Goal: Task Accomplishment & Management: Manage account settings

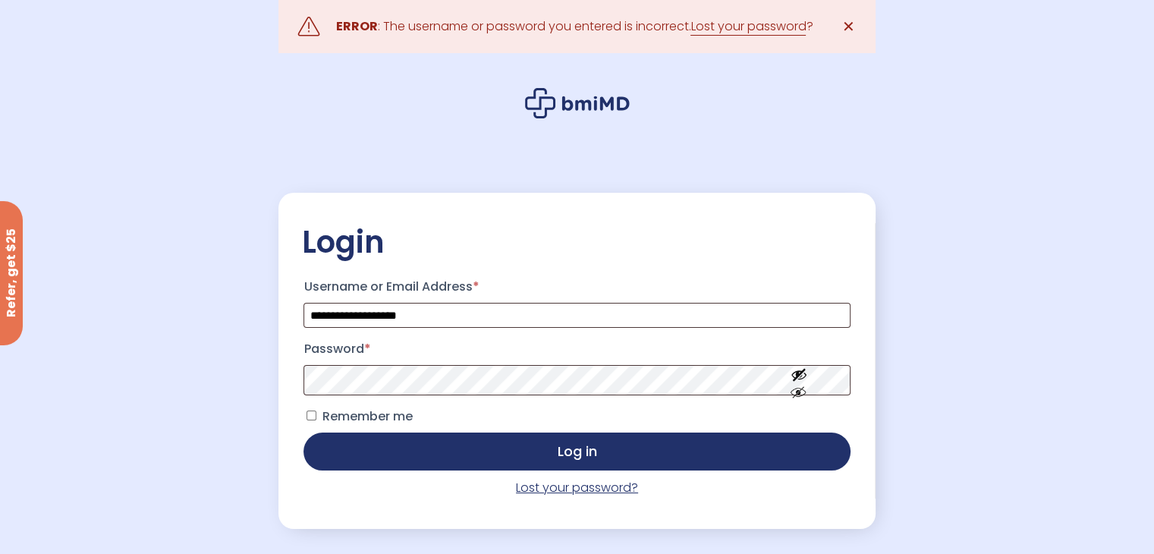
click at [556, 489] on link "Lost your password?" at bounding box center [577, 487] width 122 height 17
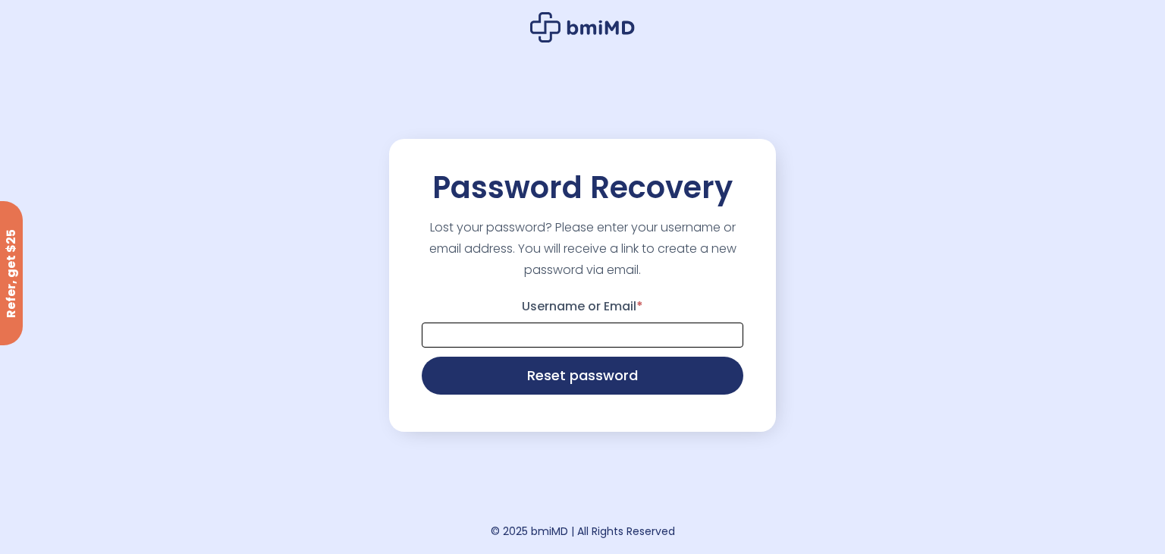
click at [544, 335] on input "Username or Email *" at bounding box center [583, 334] width 322 height 25
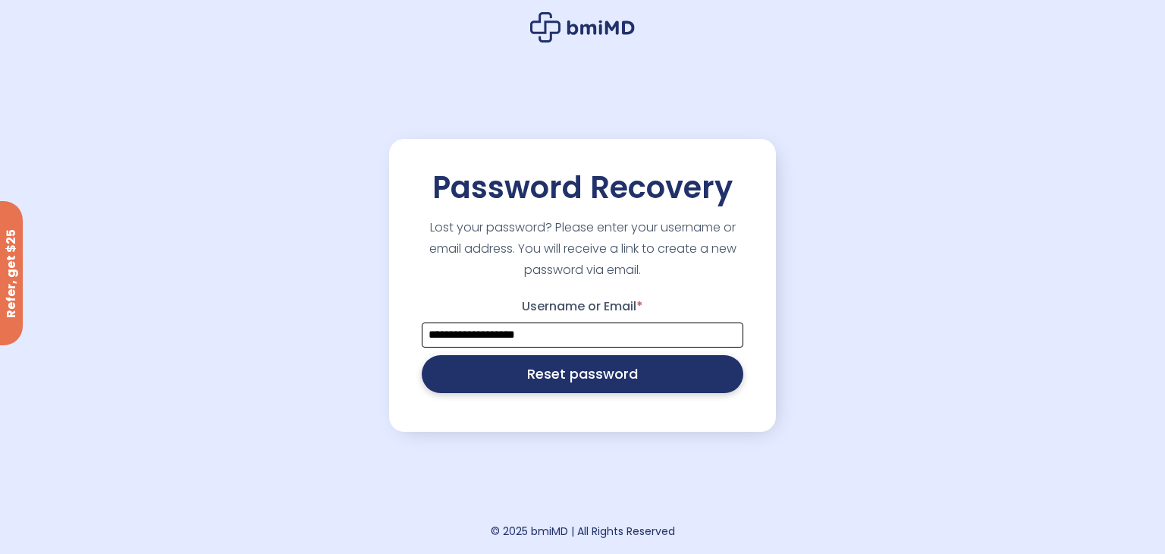
type input "**********"
click at [606, 366] on button "Reset password" at bounding box center [583, 374] width 322 height 38
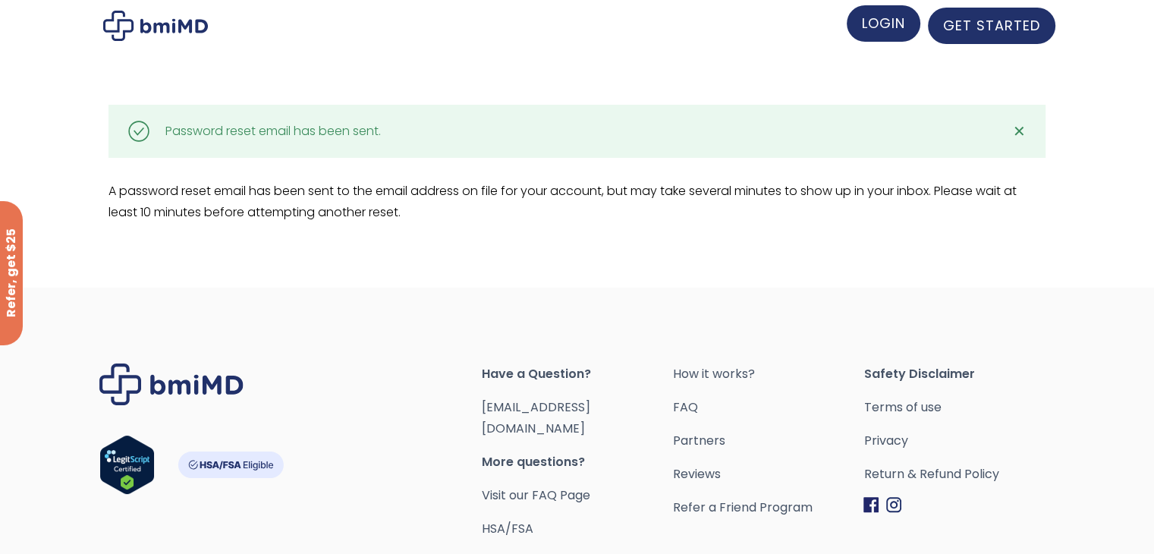
click at [899, 19] on span "LOGIN" at bounding box center [883, 23] width 43 height 19
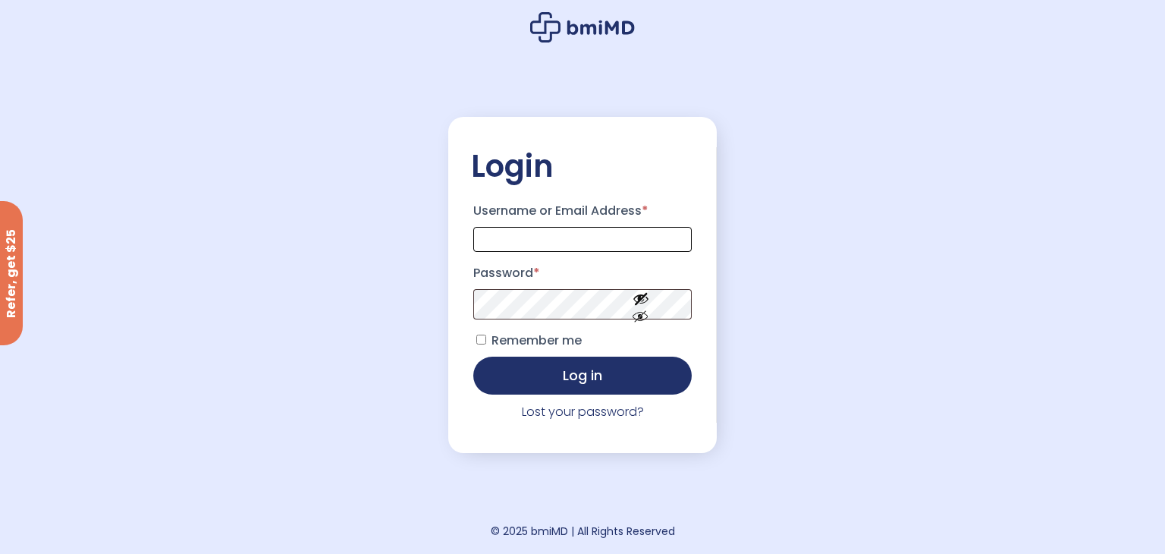
click at [561, 251] on input "Username or Email Address *" at bounding box center [582, 239] width 218 height 25
type input "**********"
click at [516, 374] on button "Log in" at bounding box center [582, 374] width 218 height 38
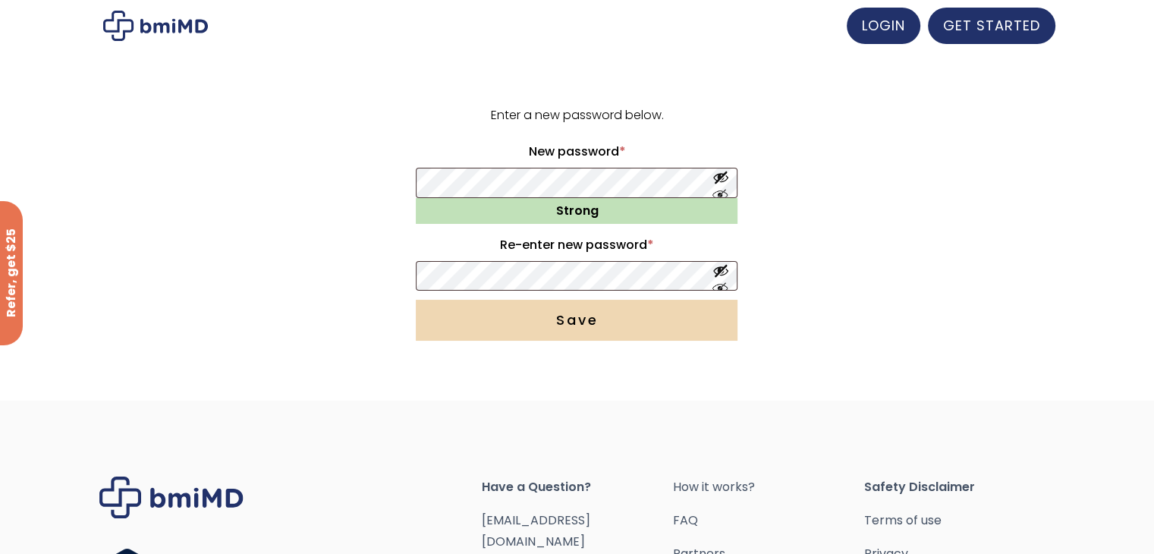
click at [613, 319] on button "Save" at bounding box center [577, 320] width 322 height 41
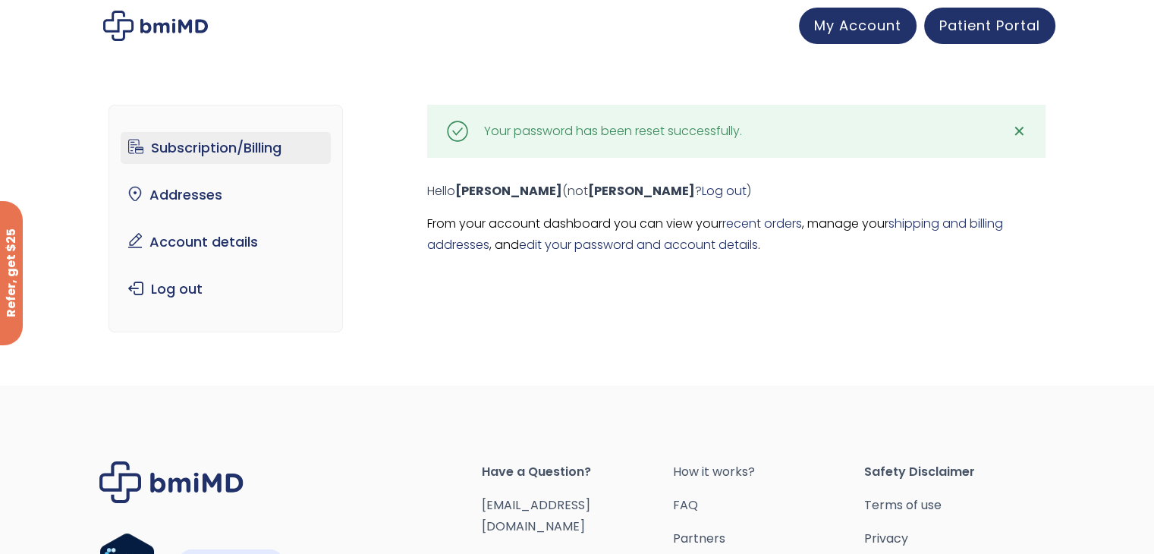
click at [247, 146] on link "Subscription/Billing" at bounding box center [226, 148] width 210 height 32
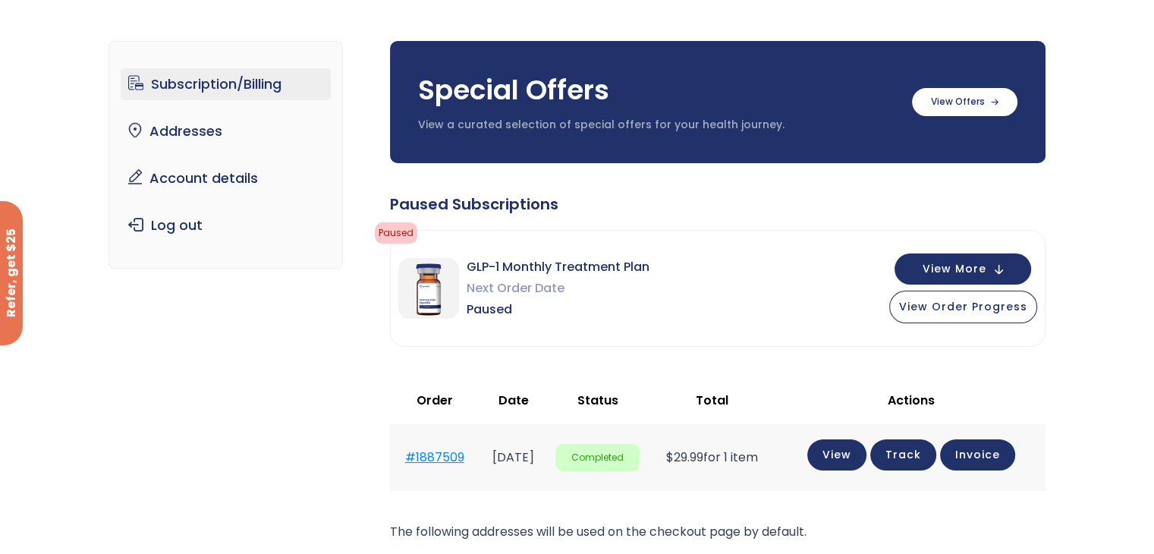
scroll to position [76, 0]
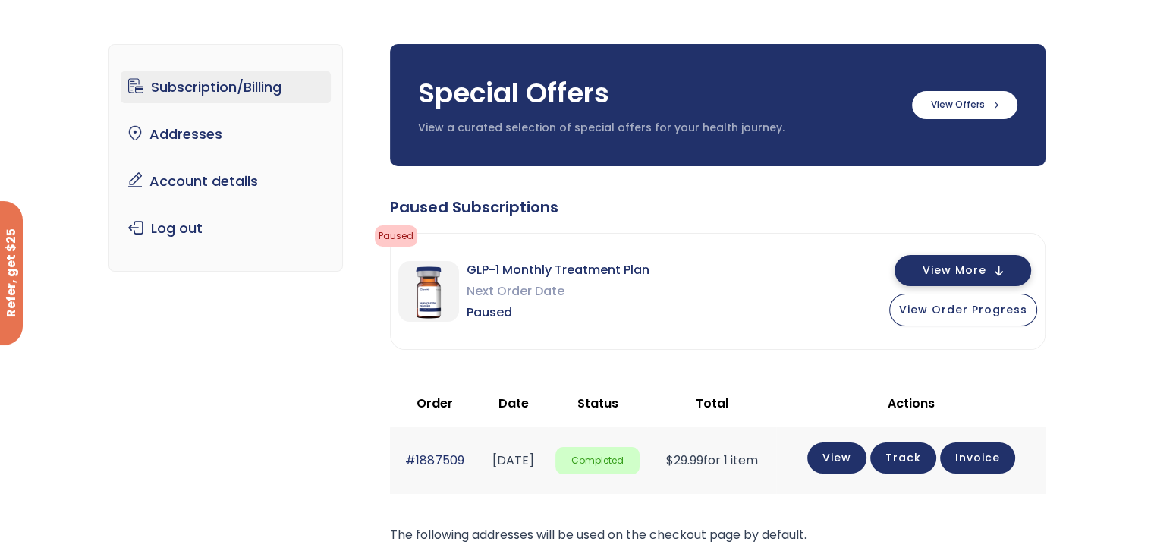
click at [939, 274] on span "View More" at bounding box center [954, 270] width 64 height 10
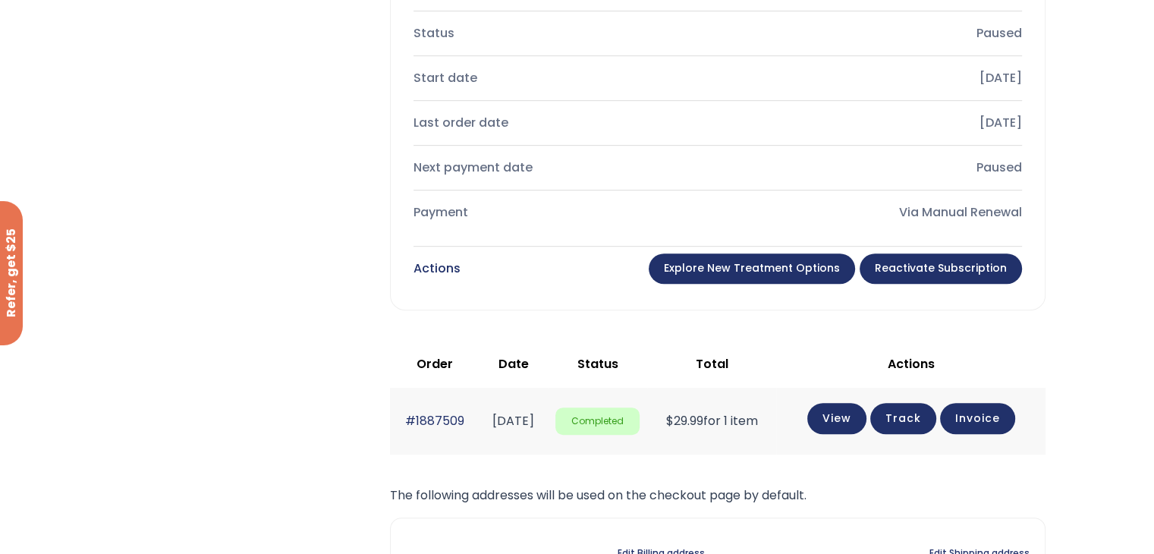
scroll to position [683, 0]
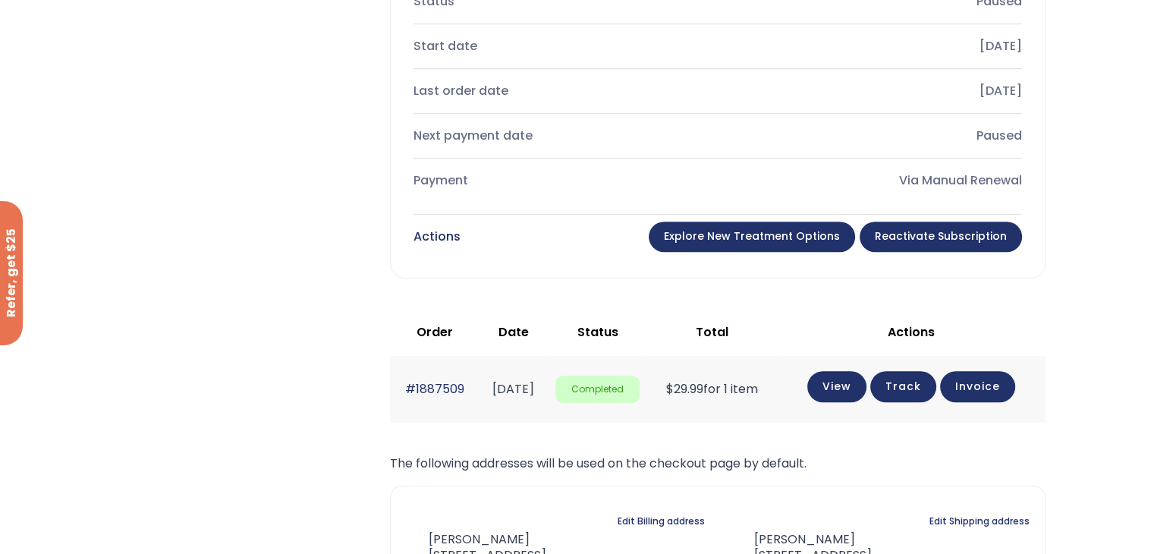
click at [778, 250] on link "Explore New Treatment Options" at bounding box center [752, 236] width 206 height 30
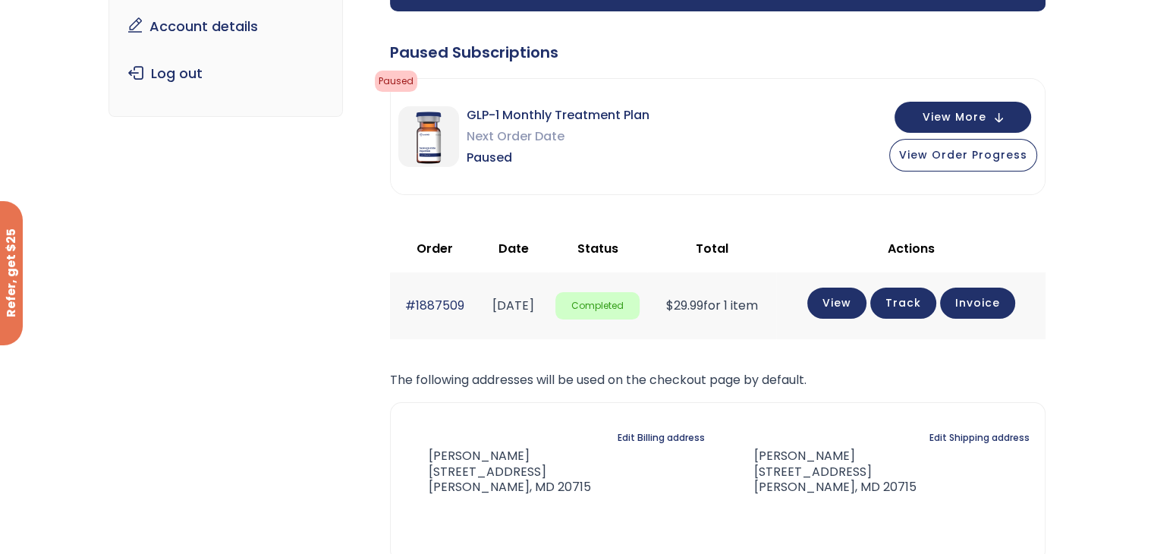
scroll to position [45, 0]
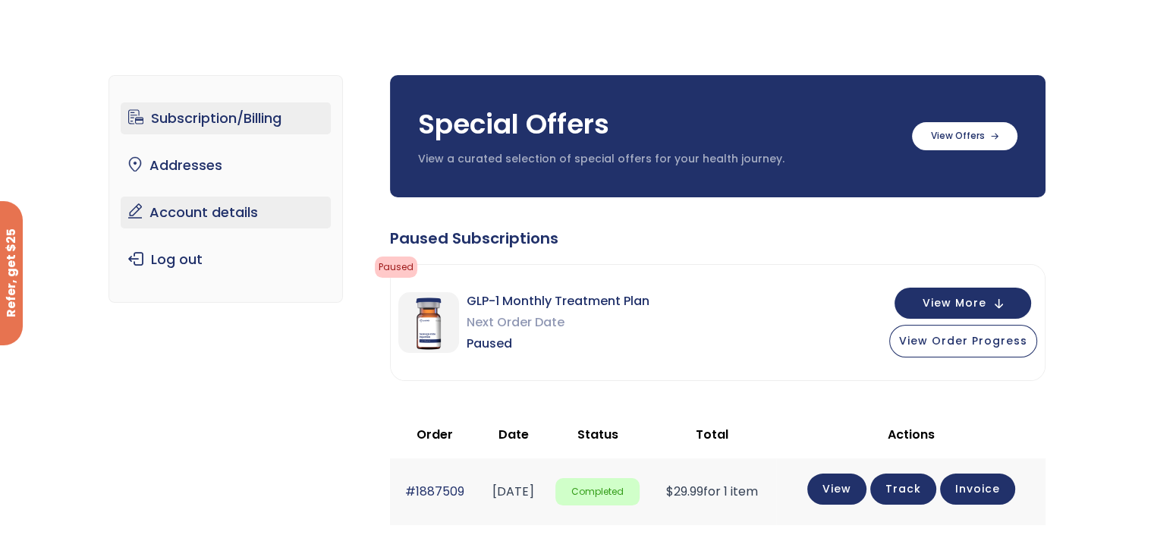
click at [261, 216] on link "Account details" at bounding box center [226, 212] width 210 height 32
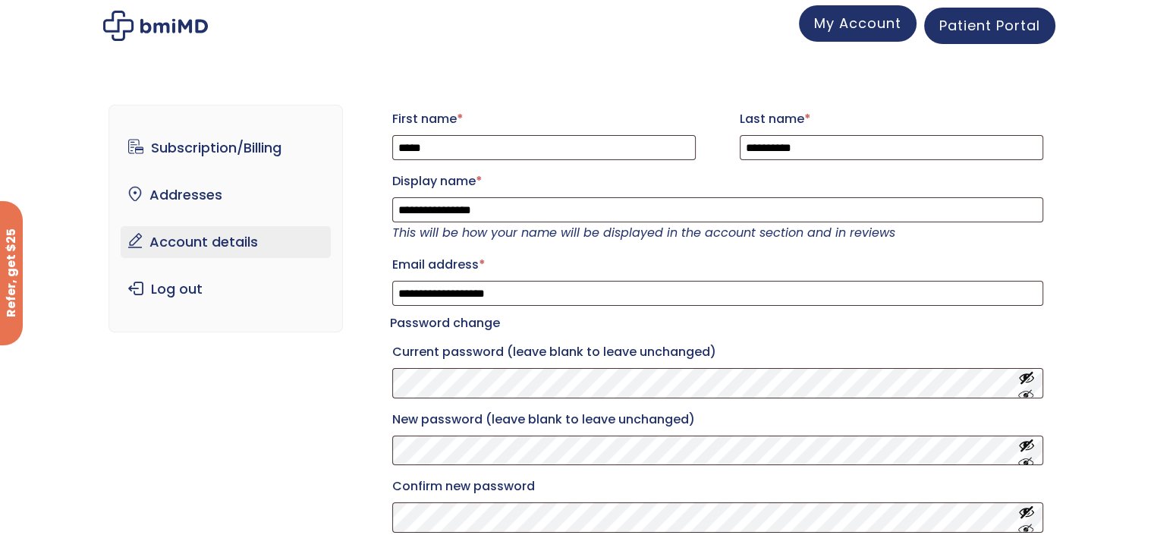
click at [826, 36] on link "My Account" at bounding box center [858, 23] width 118 height 36
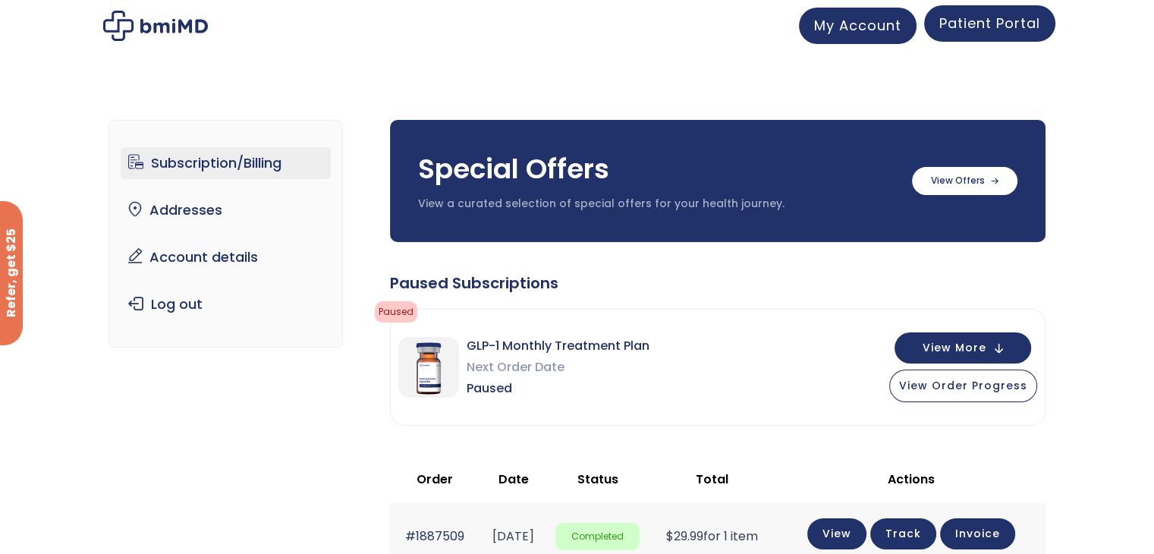
click at [969, 29] on span "Patient Portal" at bounding box center [989, 23] width 101 height 19
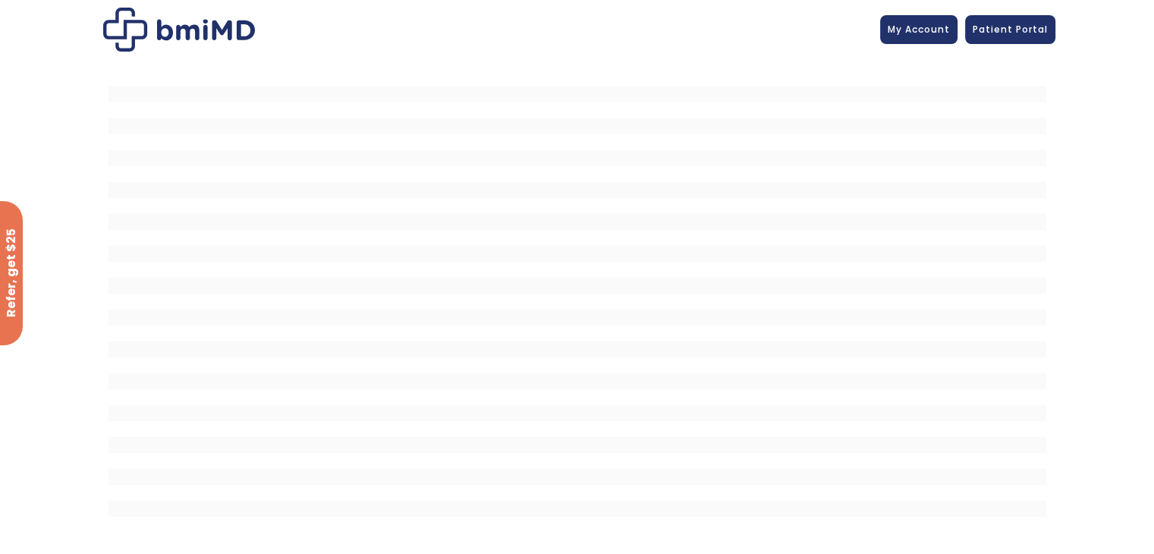
click at [197, 36] on img at bounding box center [179, 30] width 152 height 44
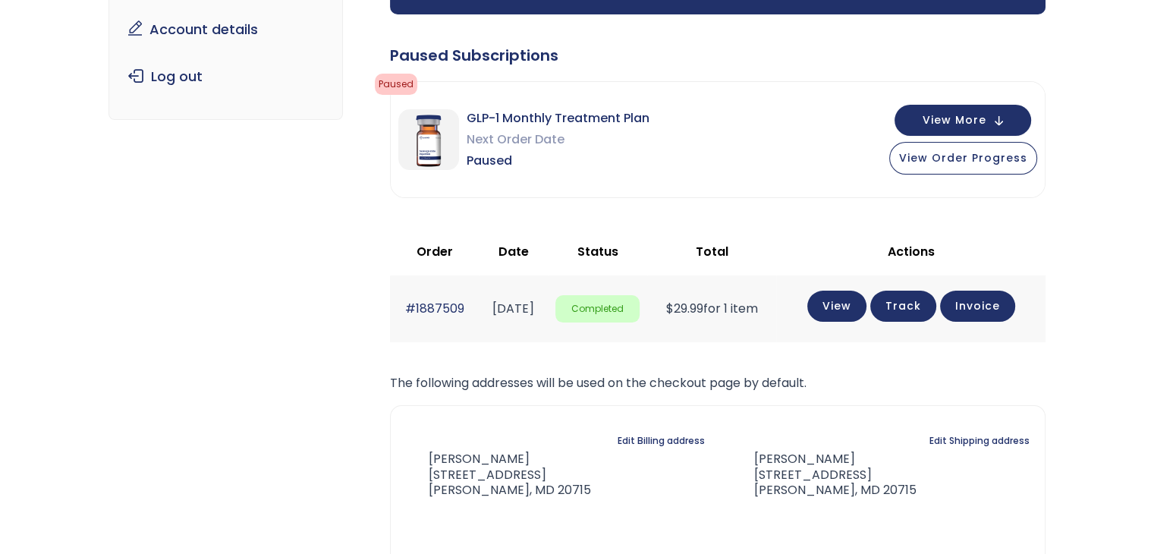
scroll to position [152, 0]
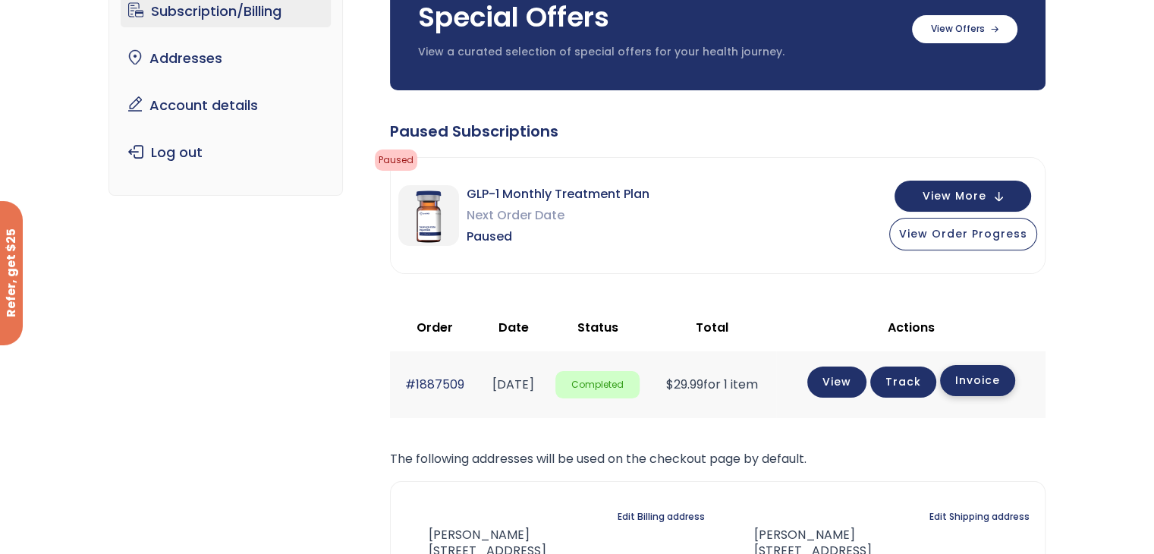
click at [992, 374] on link "Invoice" at bounding box center [977, 380] width 75 height 31
click at [850, 380] on link "View" at bounding box center [836, 380] width 59 height 31
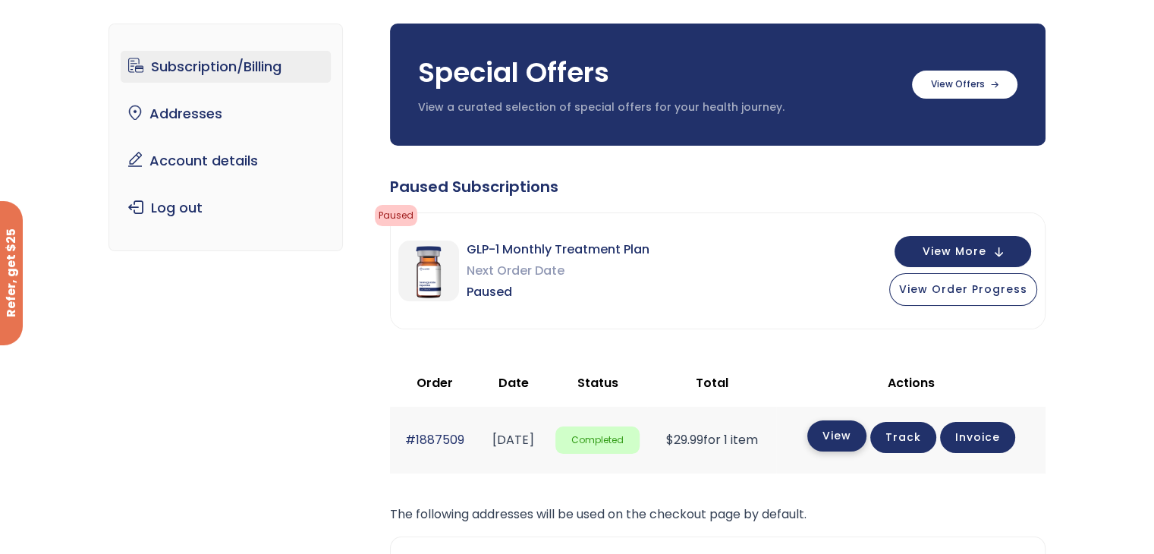
scroll to position [152, 0]
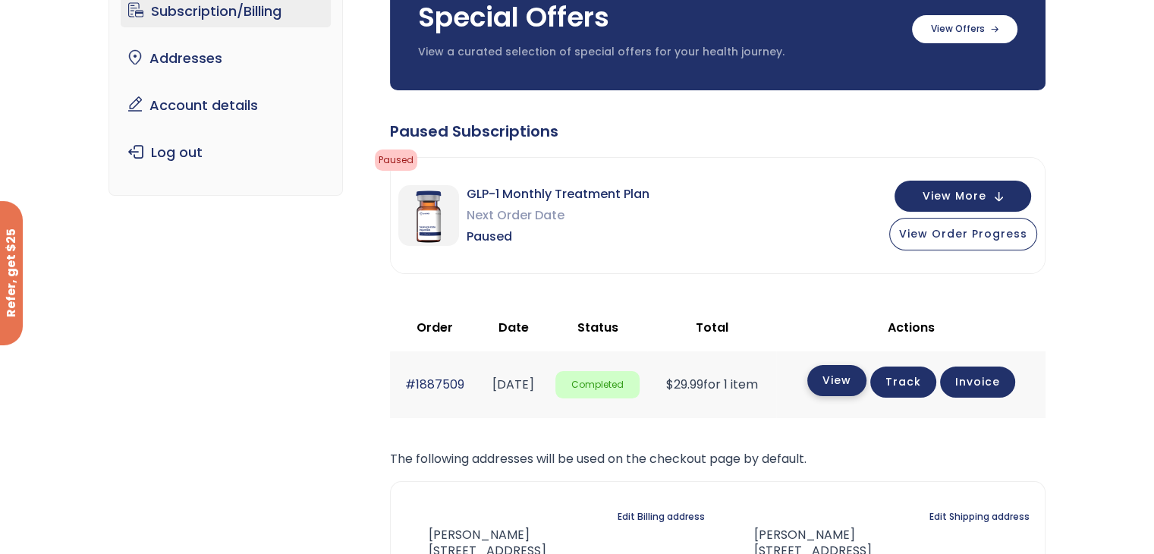
click at [847, 392] on link "View" at bounding box center [836, 380] width 59 height 31
